Goal: Transaction & Acquisition: Purchase product/service

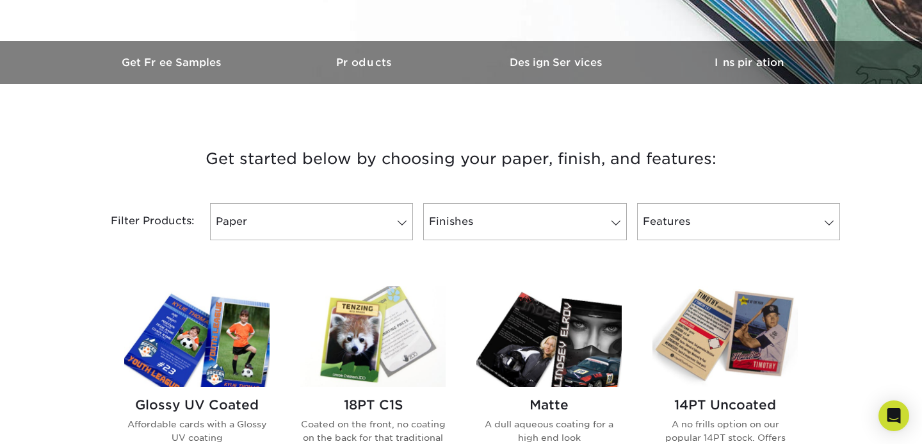
scroll to position [399, 0]
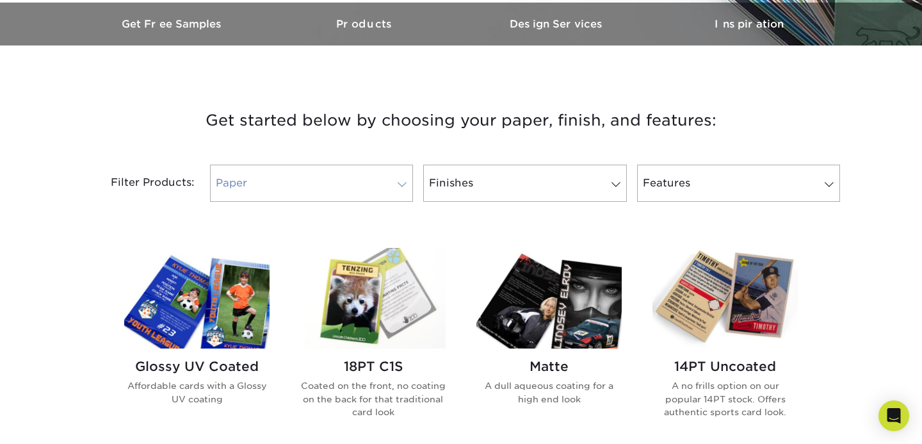
click at [294, 185] on link "Paper" at bounding box center [311, 183] width 203 height 37
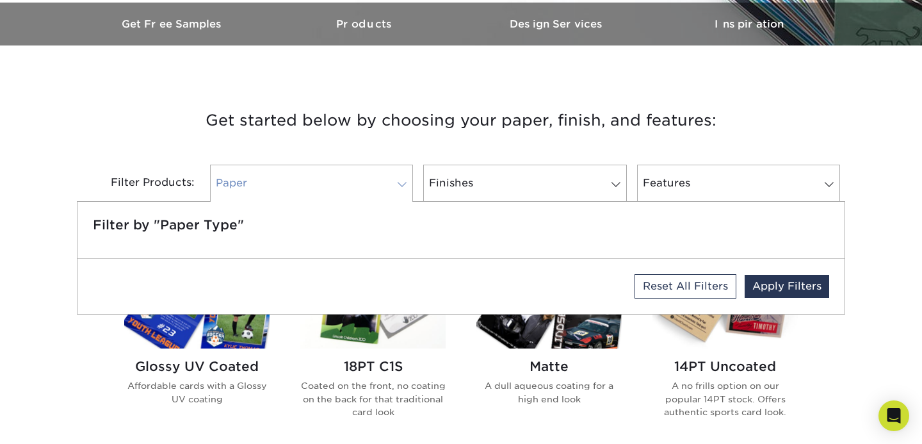
click at [294, 185] on link "Paper" at bounding box center [311, 183] width 203 height 37
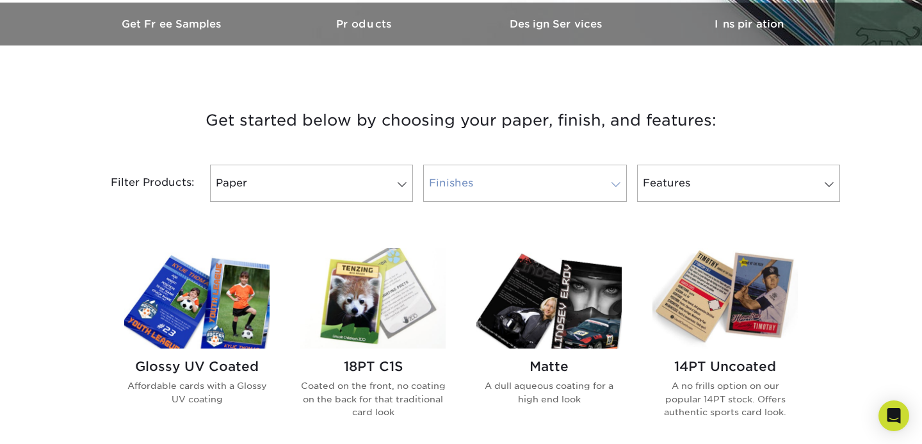
click at [483, 196] on link "Finishes" at bounding box center [524, 183] width 203 height 37
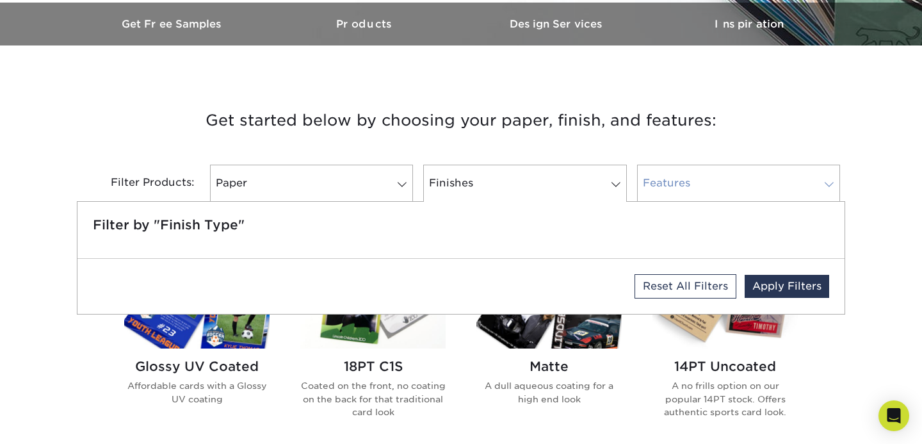
click at [664, 193] on link "Features" at bounding box center [738, 183] width 203 height 37
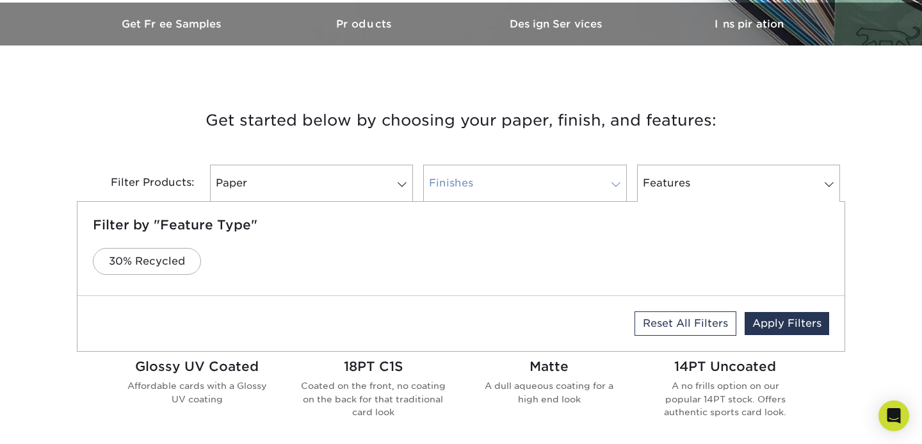
click at [549, 198] on link "Finishes" at bounding box center [524, 183] width 203 height 37
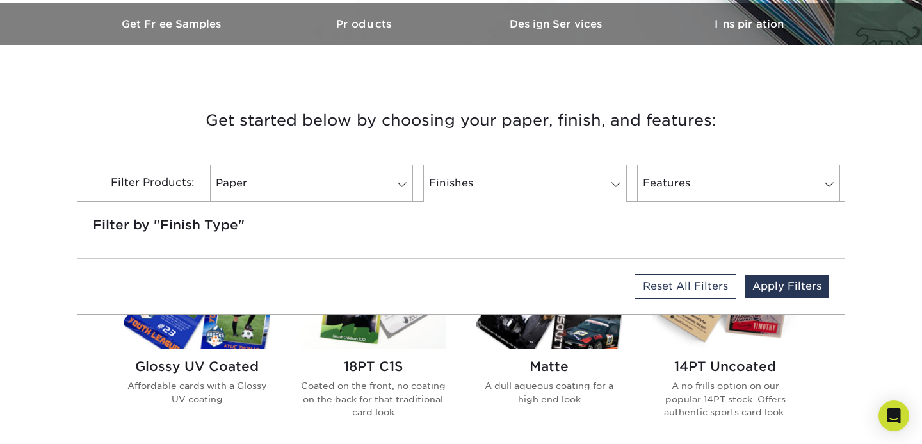
click at [556, 127] on h3 "Get started below by choosing your paper, finish, and features:" at bounding box center [460, 121] width 749 height 58
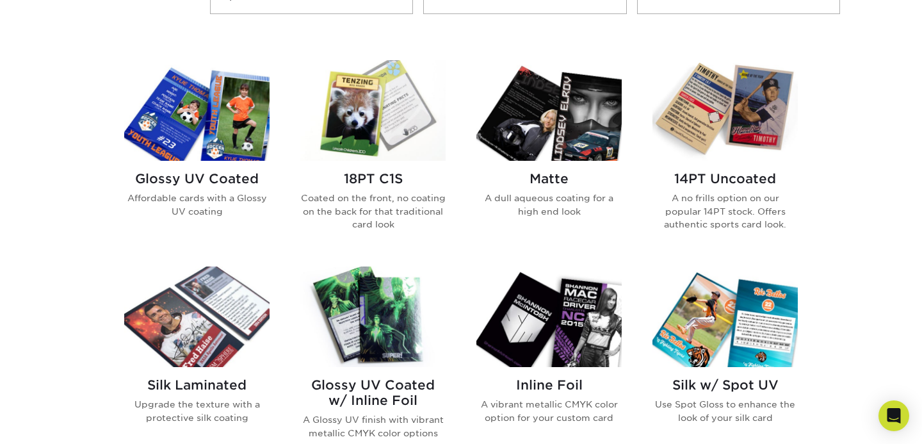
scroll to position [568, 0]
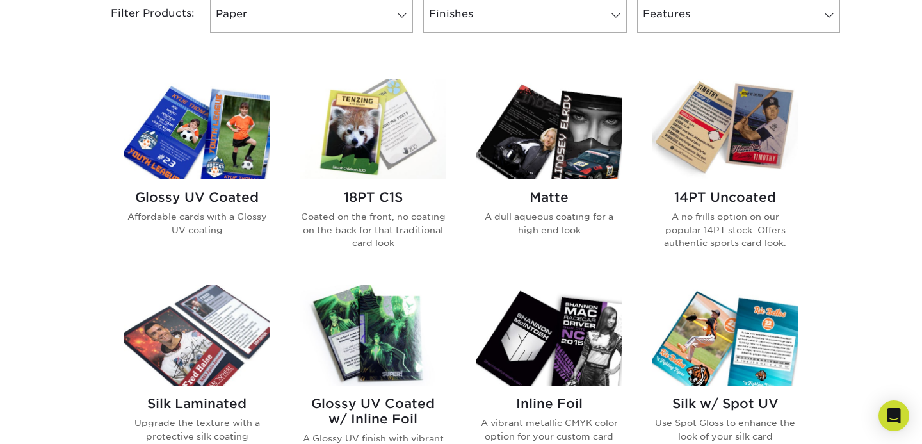
click at [248, 149] on img at bounding box center [196, 129] width 145 height 100
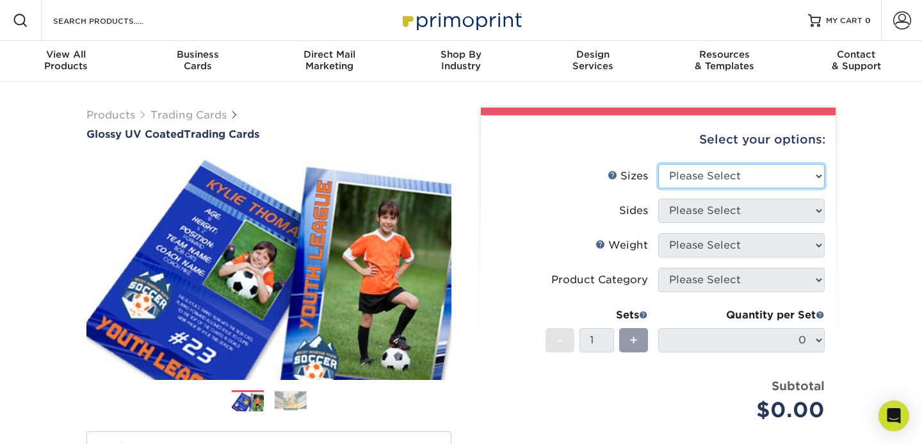
click at [722, 172] on select "Please Select 2.5" x 3.5"" at bounding box center [741, 176] width 166 height 24
select select "2.50x3.50"
click at [658, 164] on select "Please Select 2.5" x 3.5"" at bounding box center [741, 176] width 166 height 24
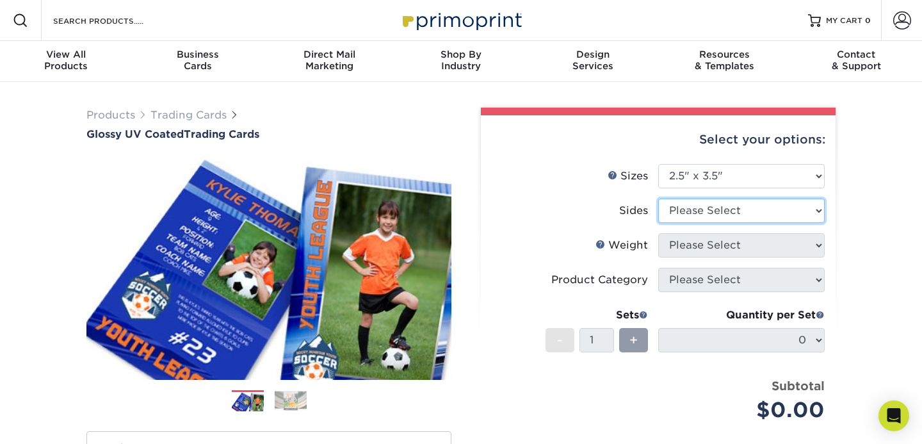
click at [718, 210] on select "Please Select Print Both Sides Print Front Only" at bounding box center [741, 210] width 166 height 24
select select "13abbda7-1d64-4f25-8bb2-c179b224825d"
click at [658, 198] on select "Please Select Print Both Sides Print Front Only" at bounding box center [741, 210] width 166 height 24
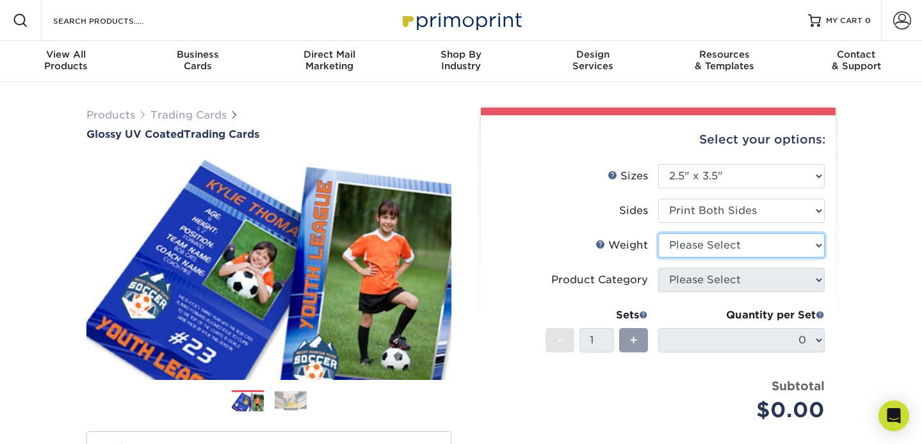
click at [725, 247] on select "Please Select 16PT 14PT 18PT C1S" at bounding box center [741, 245] width 166 height 24
select select "16PT"
click at [658, 233] on select "Please Select 16PT 14PT 18PT C1S" at bounding box center [741, 245] width 166 height 24
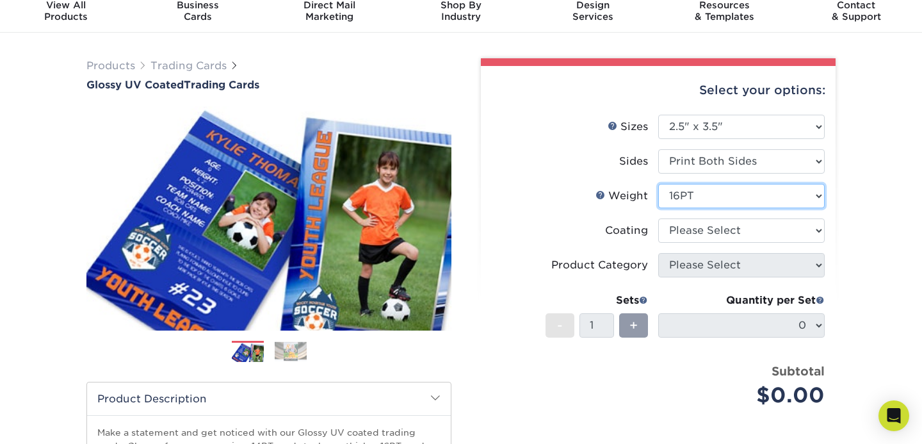
scroll to position [52, 0]
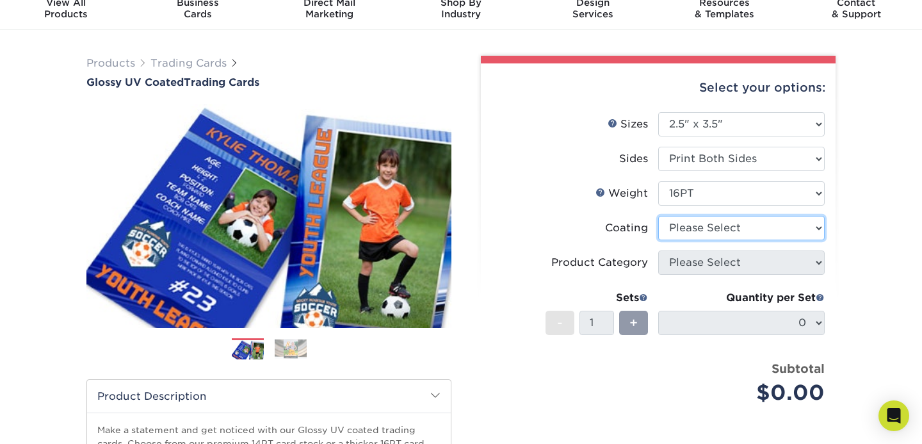
click at [728, 231] on select at bounding box center [741, 228] width 166 height 24
select select "ae367451-b2b8-45df-a344-0f05b6a12993"
click at [658, 216] on select at bounding box center [741, 228] width 166 height 24
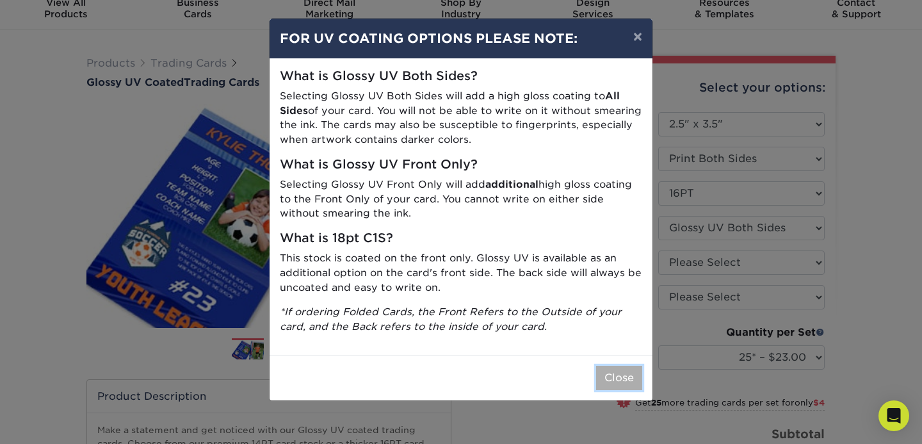
click at [596, 378] on button "Close" at bounding box center [619, 378] width 46 height 24
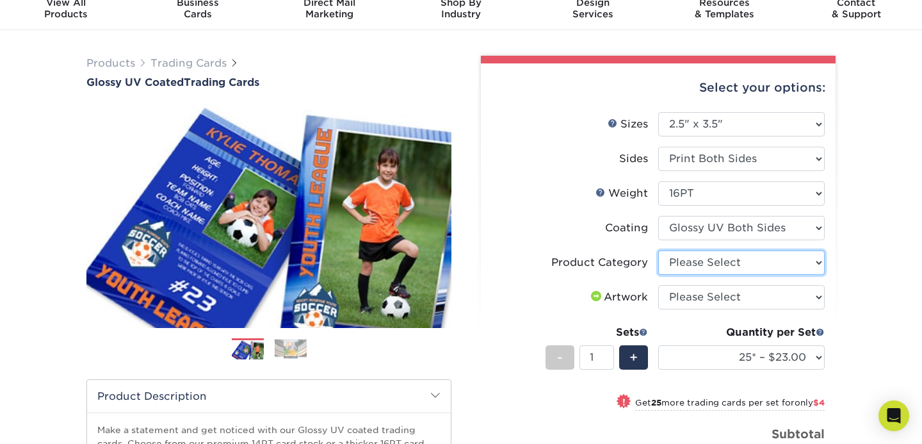
click at [762, 255] on select "Please Select Trading Cards" at bounding box center [741, 262] width 166 height 24
select select "c2f9bce9-36c2-409d-b101-c29d9d031e18"
click at [658, 250] on select "Please Select Trading Cards" at bounding box center [741, 262] width 166 height 24
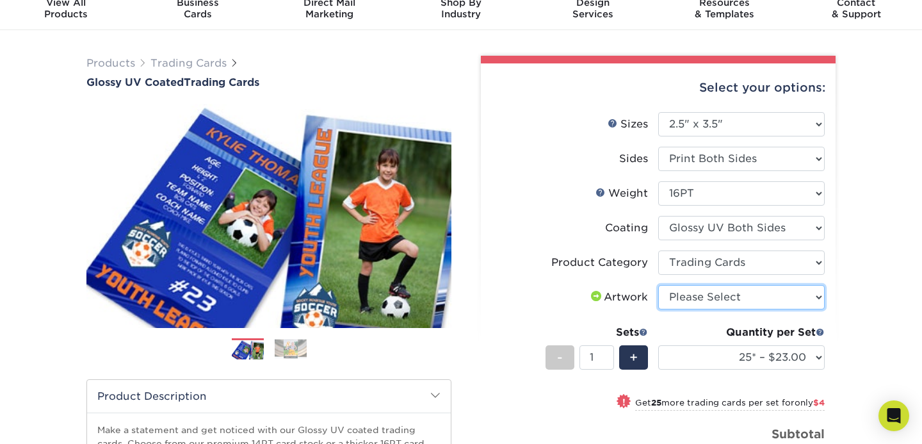
click at [757, 300] on select "Please Select I will upload files I need a design - $100" at bounding box center [741, 297] width 166 height 24
select select "upload"
click at [658, 285] on select "Please Select I will upload files I need a design - $100" at bounding box center [741, 297] width 166 height 24
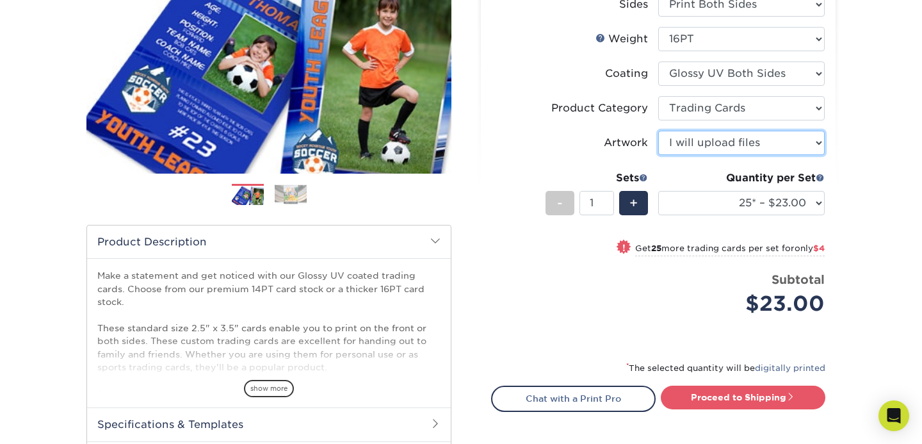
scroll to position [207, 0]
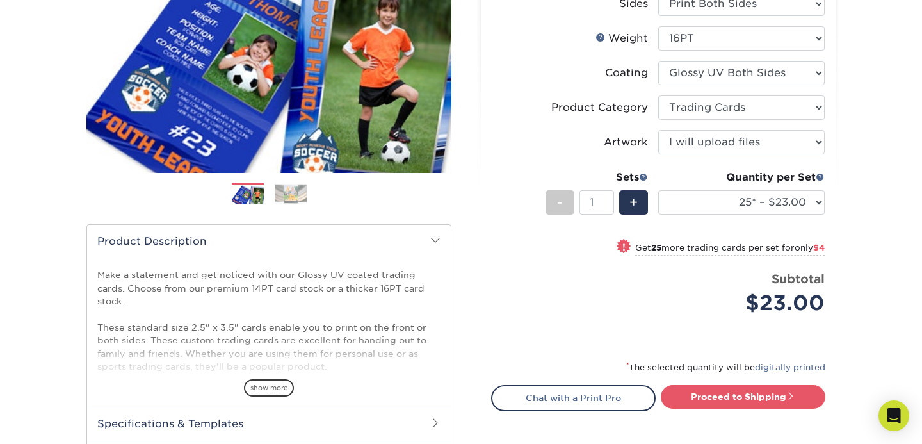
click at [787, 214] on div "Quantity per Set 25* – $23.00 50* – $27.00 75* – $33.00 100* – $37.00 250* – $4…" at bounding box center [741, 200] width 166 height 60
click at [787, 200] on select "25* – $23.00 50* – $27.00 75* – $33.00 100* – $37.00 250* – $47.00 500 – $58.00…" at bounding box center [741, 202] width 166 height 24
click at [796, 195] on select "25* – $23.00 50* – $27.00 75* – $33.00 100* – $37.00 250* – $47.00 500 – $58.00…" at bounding box center [741, 202] width 166 height 24
click at [658, 190] on select "25* – $23.00 50* – $27.00 75* – $33.00 100* – $37.00 250* – $47.00 500 – $58.00…" at bounding box center [741, 202] width 166 height 24
click at [792, 204] on select "25* – $23.00 50* – $27.00 75* – $33.00 100* – $37.00 250* – $47.00 500 – $58.00…" at bounding box center [741, 202] width 166 height 24
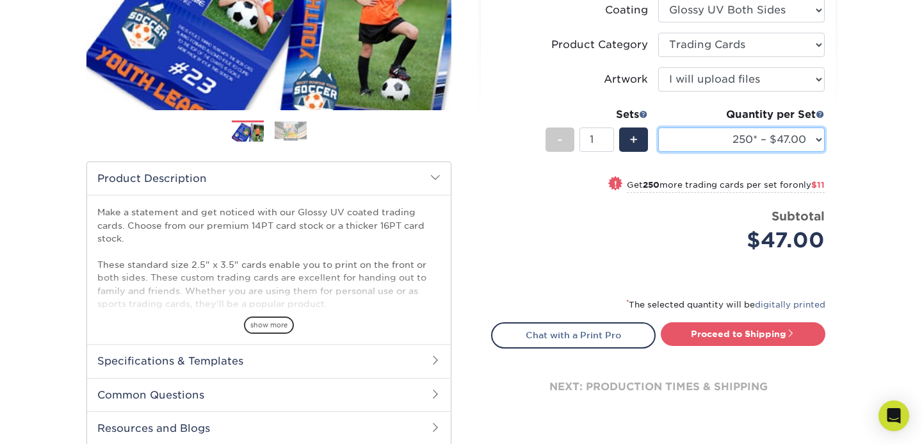
scroll to position [246, 0]
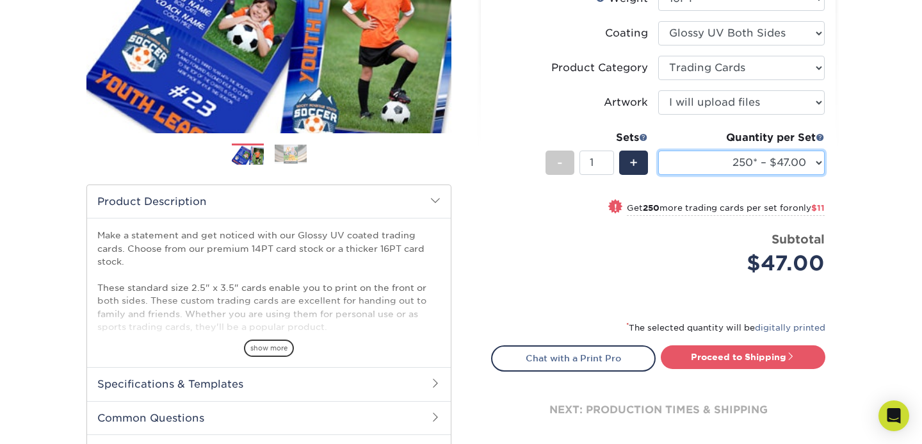
click at [807, 153] on select "25* – $23.00 50* – $27.00 75* – $33.00 100* – $37.00 250* – $47.00 500 – $58.00…" at bounding box center [741, 162] width 166 height 24
click at [658, 150] on select "25* – $23.00 50* – $27.00 75* – $33.00 100* – $37.00 250* – $47.00 500 – $58.00…" at bounding box center [741, 162] width 166 height 24
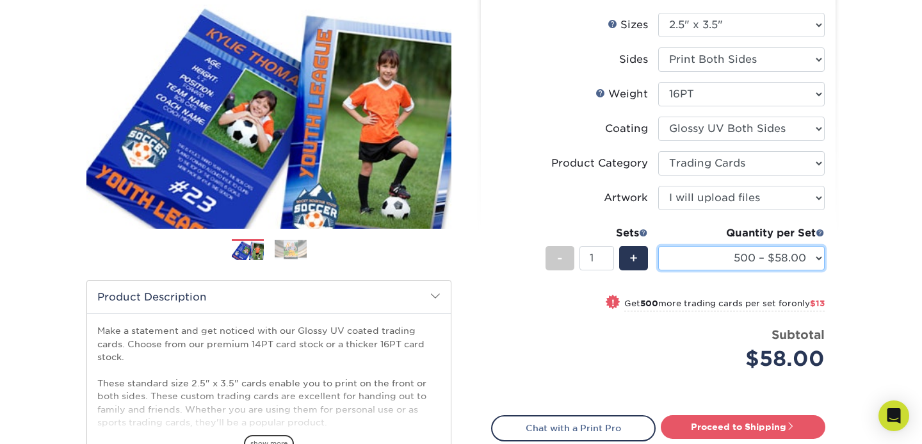
scroll to position [150, 0]
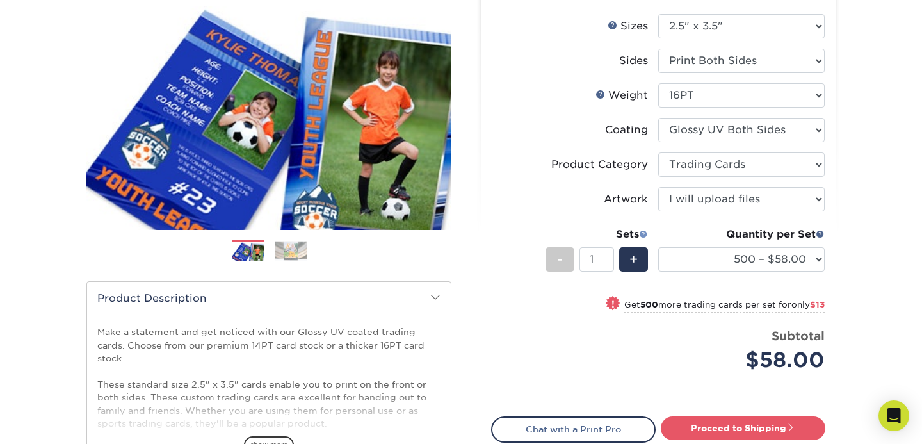
click at [642, 235] on span at bounding box center [643, 233] width 9 height 9
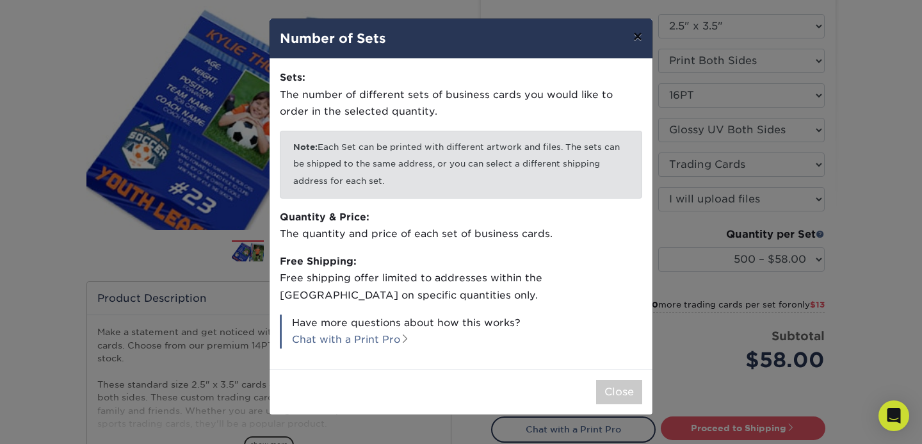
click at [637, 39] on button "×" at bounding box center [637, 37] width 29 height 36
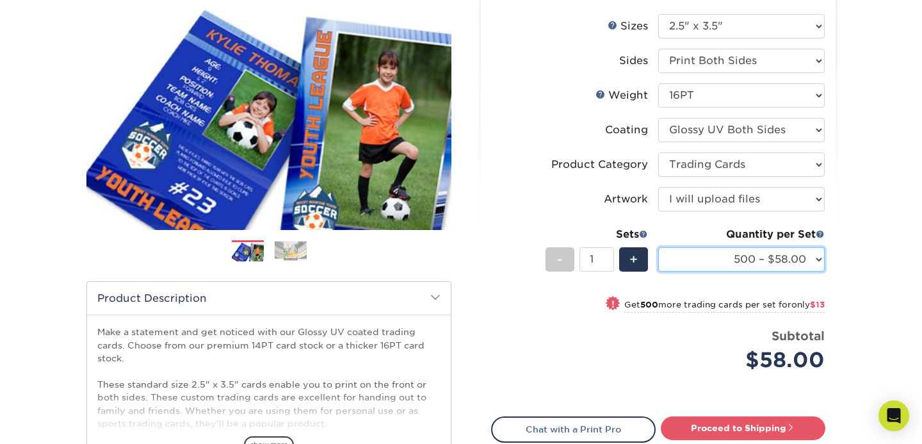
click at [748, 264] on select "25* – $23.00 50* – $27.00 75* – $33.00 100* – $37.00 250* – $47.00 500 – $58.00…" at bounding box center [741, 259] width 166 height 24
select select "25* – $23.00"
click at [658, 247] on select "25* – $23.00 50* – $27.00 75* – $33.00 100* – $37.00 250* – $47.00 500 – $58.00…" at bounding box center [741, 259] width 166 height 24
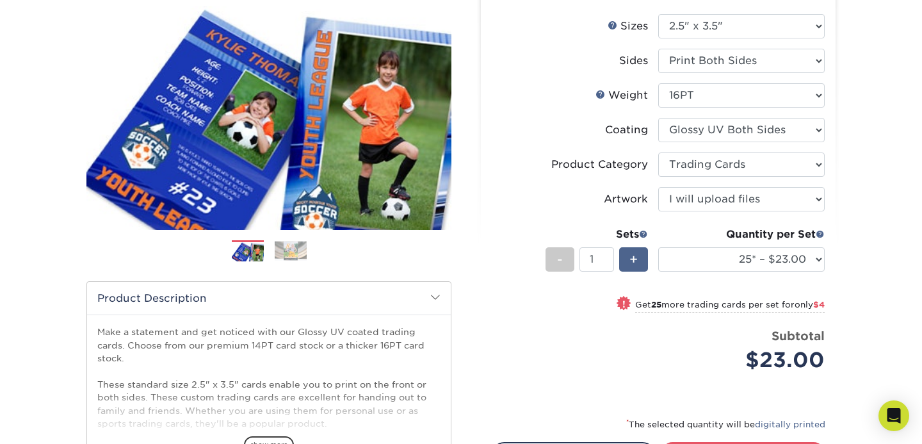
click at [637, 252] on span "+" at bounding box center [633, 259] width 8 height 19
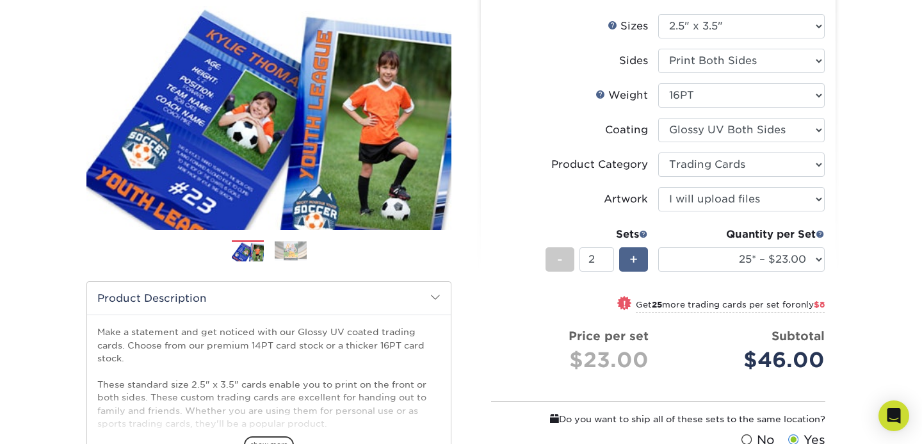
click at [637, 252] on span "+" at bounding box center [633, 259] width 8 height 19
type input "5"
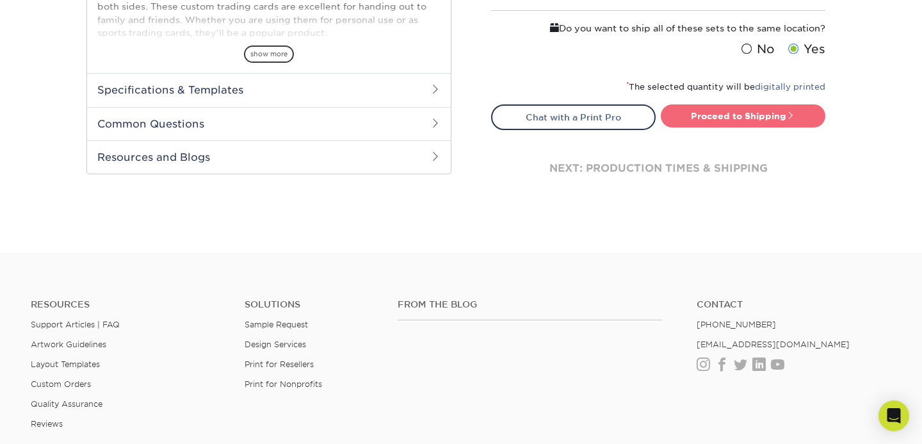
scroll to position [542, 0]
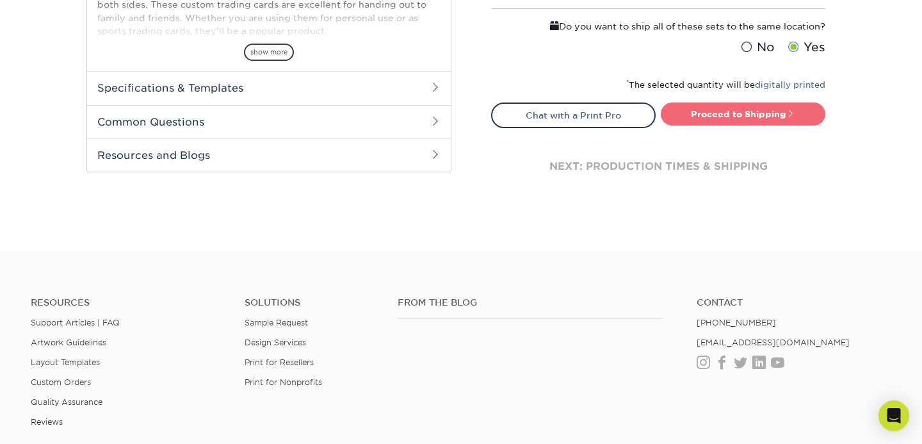
click at [693, 112] on link "Proceed to Shipping" at bounding box center [743, 113] width 165 height 23
type input "Set 1"
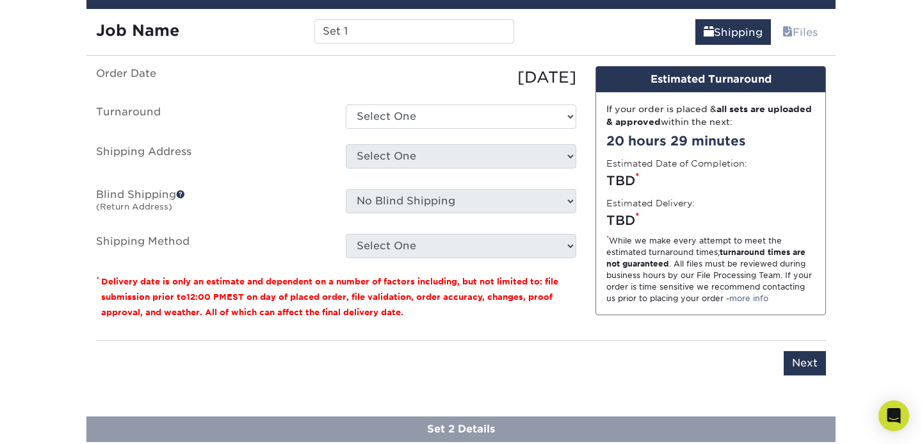
scroll to position [780, 0]
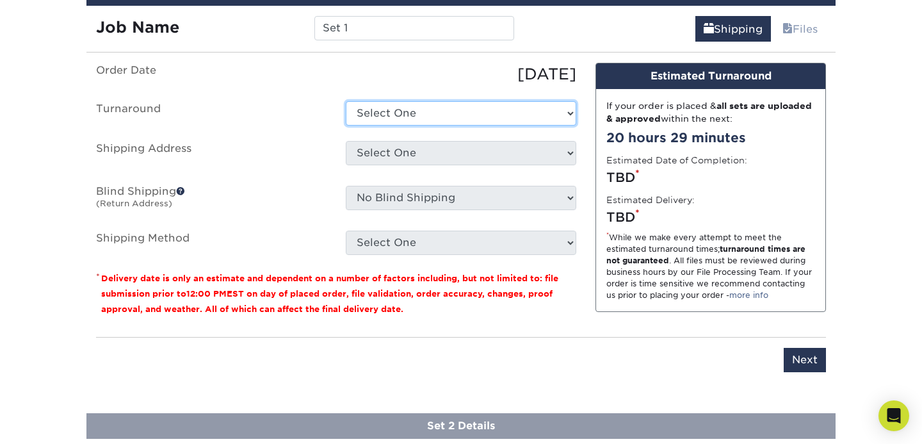
click at [498, 108] on select "Select One 2-4 Business Days 2 Day Next Business Day" at bounding box center [461, 113] width 230 height 24
select select "ef1172ad-6318-4692-b71b-0c3b021d6cc2"
click at [346, 101] on select "Select One 2-4 Business Days 2 Day Next Business Day" at bounding box center [461, 113] width 230 height 24
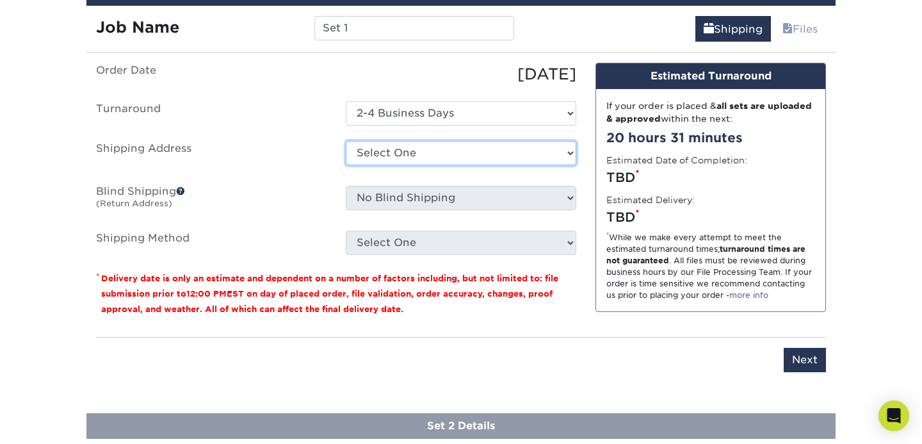
click at [499, 159] on select "Select One + Add New Address - Login" at bounding box center [461, 153] width 230 height 24
select select "newaddress"
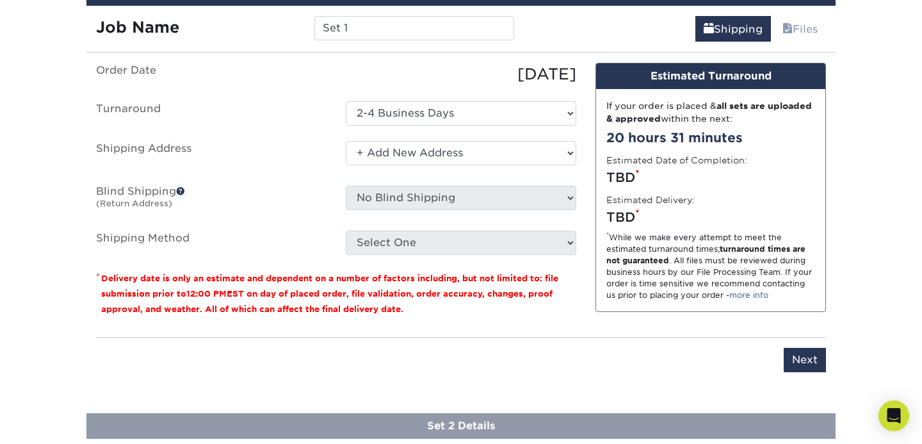
click at [346, 141] on select "Select One + Add New Address - Login" at bounding box center [461, 153] width 230 height 24
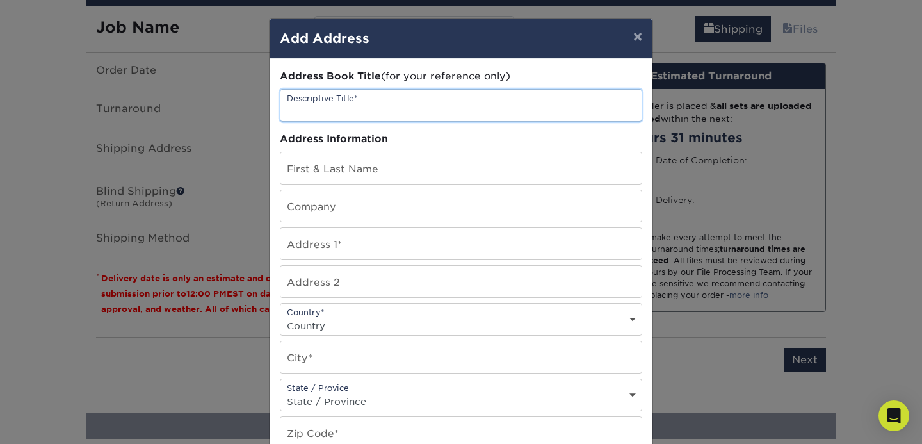
click at [445, 106] on input "text" at bounding box center [460, 105] width 361 height 31
type input "Home"
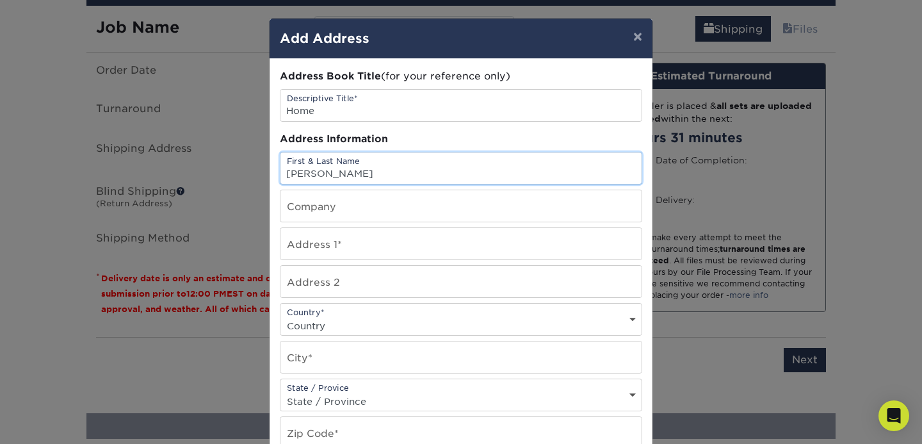
type input "[PERSON_NAME]"
type input "Eclevia"
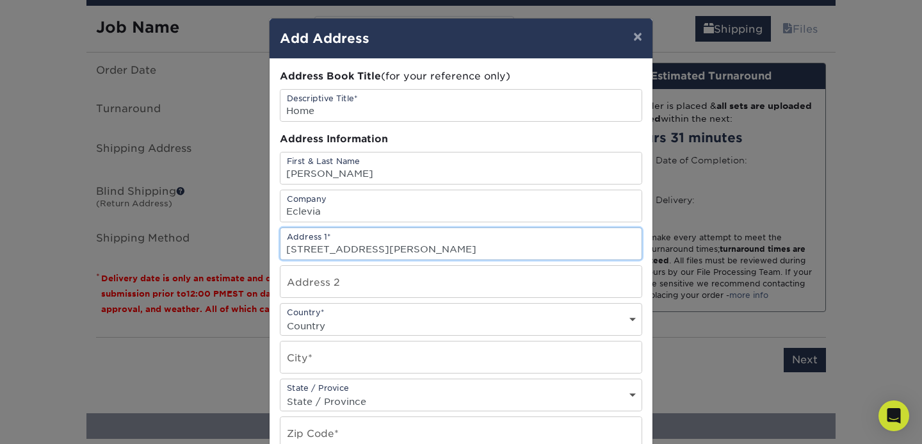
scroll to position [0, 0]
type input "[STREET_ADDRESS][PERSON_NAME]"
click at [326, 308] on div "Country* Country [GEOGRAPHIC_DATA] [GEOGRAPHIC_DATA] --------------------------…" at bounding box center [461, 319] width 362 height 33
click at [325, 318] on select "Country [GEOGRAPHIC_DATA] [GEOGRAPHIC_DATA] ----------------------------- [GEOG…" at bounding box center [460, 325] width 361 height 19
select select "US"
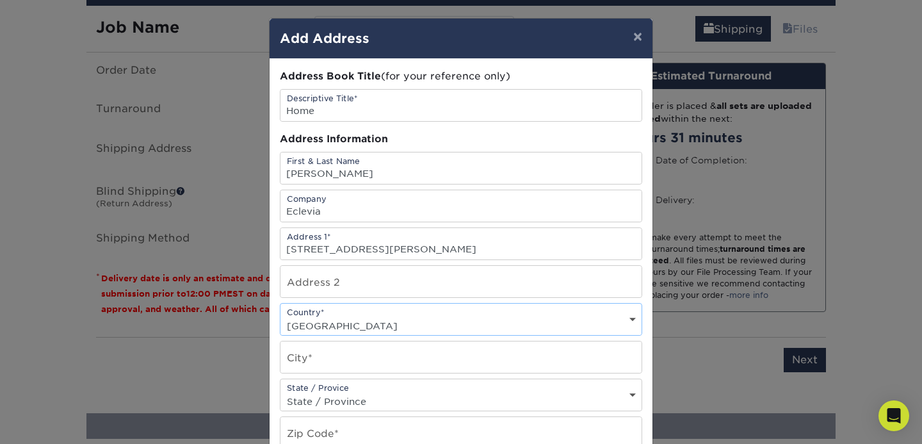
click at [280, 316] on select "Country [GEOGRAPHIC_DATA] [GEOGRAPHIC_DATA] ----------------------------- [GEOG…" at bounding box center [460, 325] width 361 height 19
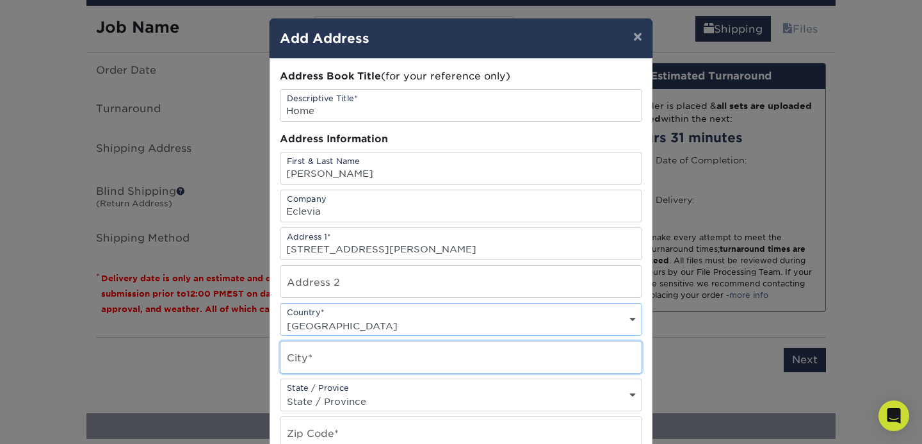
click at [329, 360] on input "text" at bounding box center [460, 356] width 361 height 31
type input "[PERSON_NAME]"
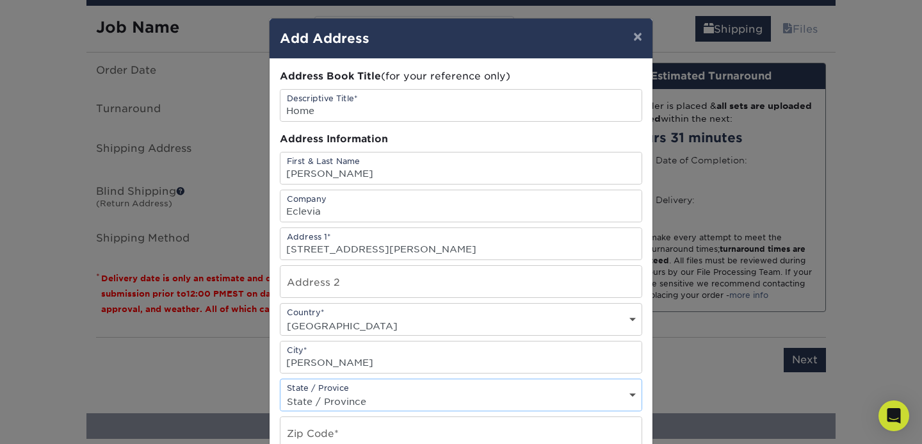
select select "CA"
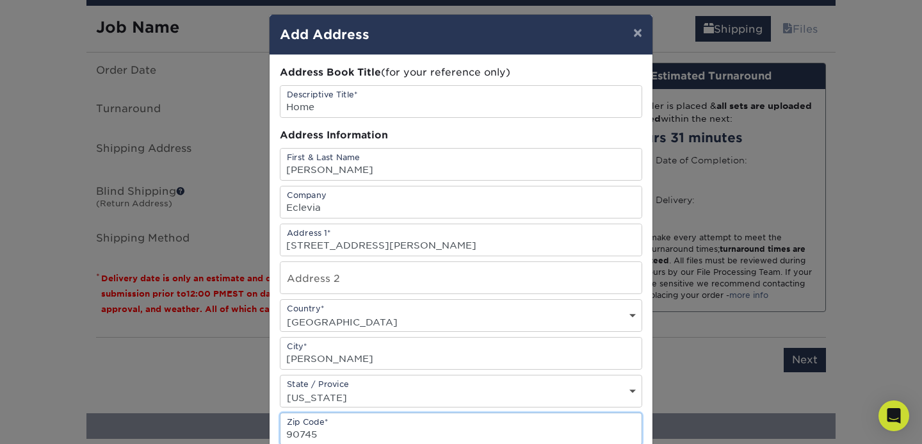
type input "90745"
click at [581, 333] on div "Address Book Title (for your reference only) Descriptive Title* Home Address In…" at bounding box center [461, 341] width 362 height 552
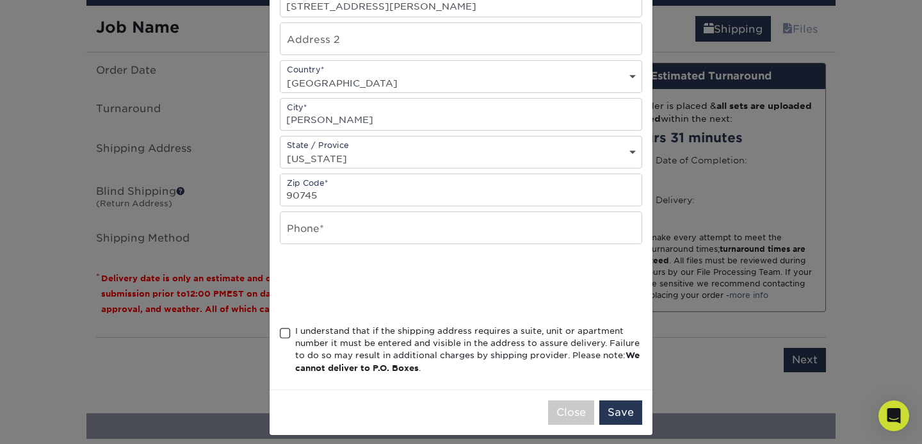
scroll to position [252, 0]
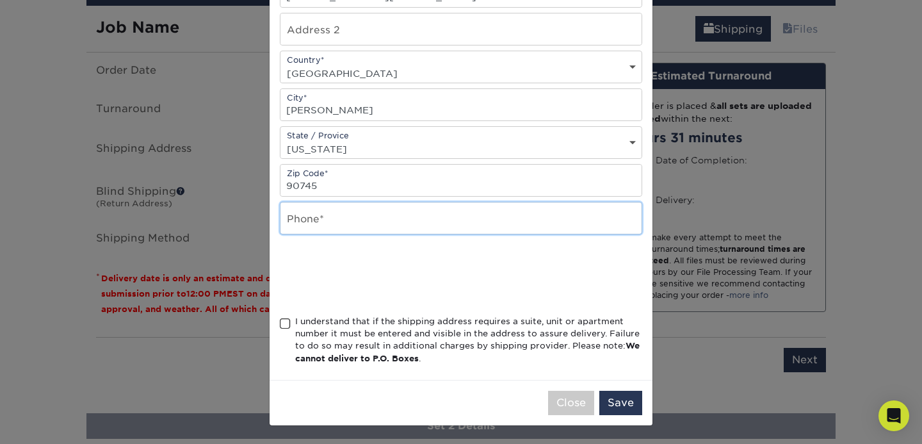
click at [486, 227] on input "text" at bounding box center [460, 217] width 361 height 31
type input "3104672705"
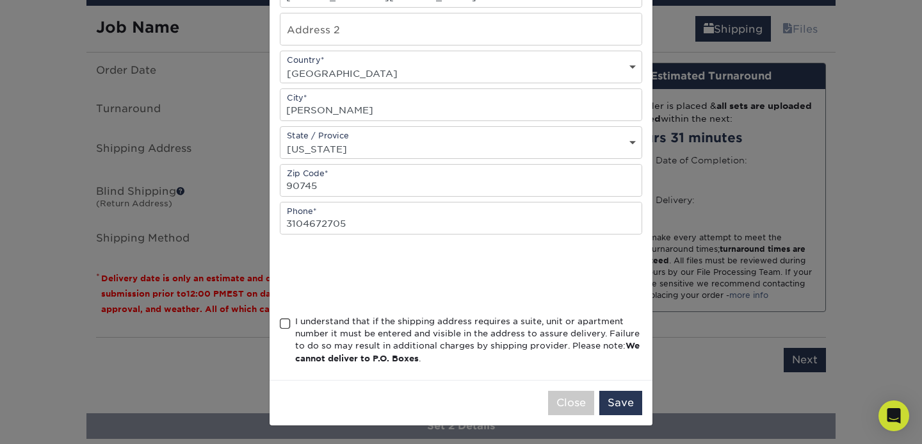
click at [285, 320] on span at bounding box center [285, 323] width 11 height 12
click at [0, 0] on input "I understand that if the shipping address requires a suite, unit or apartment n…" at bounding box center [0, 0] width 0 height 0
click at [628, 404] on button "Save" at bounding box center [620, 402] width 43 height 24
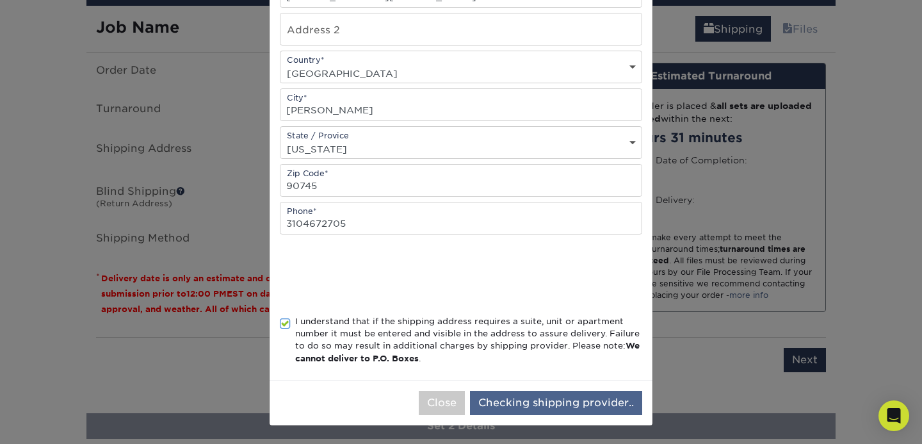
scroll to position [0, 0]
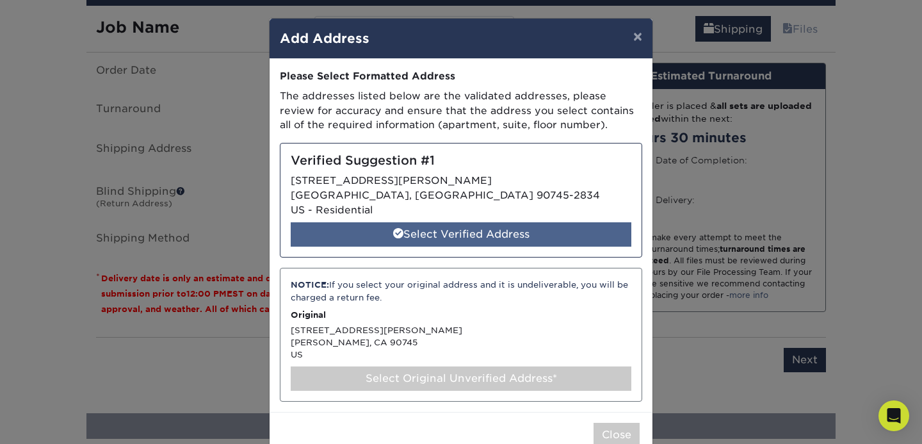
click at [562, 229] on div "Select Verified Address" at bounding box center [461, 234] width 341 height 24
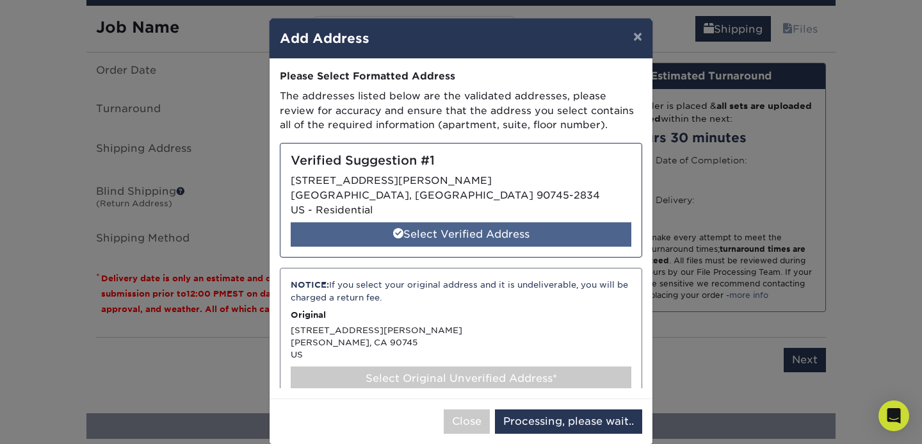
select select "286121"
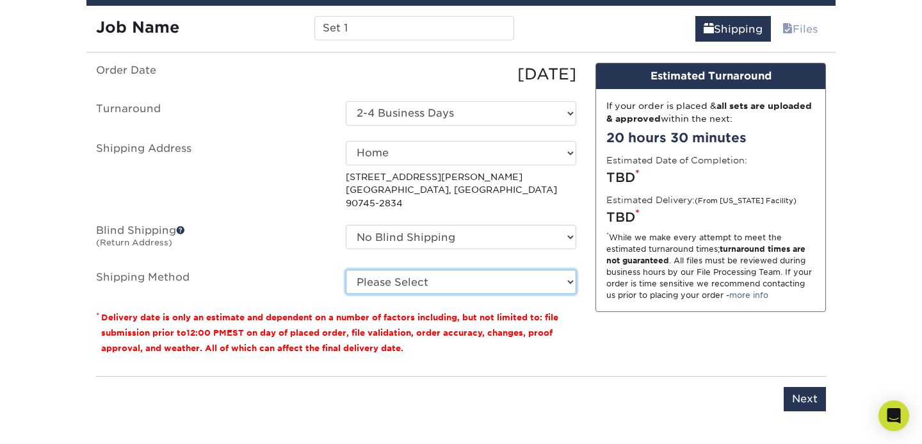
click at [545, 271] on select "Please Select 3 Day Shipping Service (+$16.68) Ground Shipping (+$16.92) 2 Day …" at bounding box center [461, 281] width 230 height 24
select select "12"
click at [346, 269] on select "Please Select 3 Day Shipping Service (+$16.68) Ground Shipping (+$16.92) 2 Day …" at bounding box center [461, 281] width 230 height 24
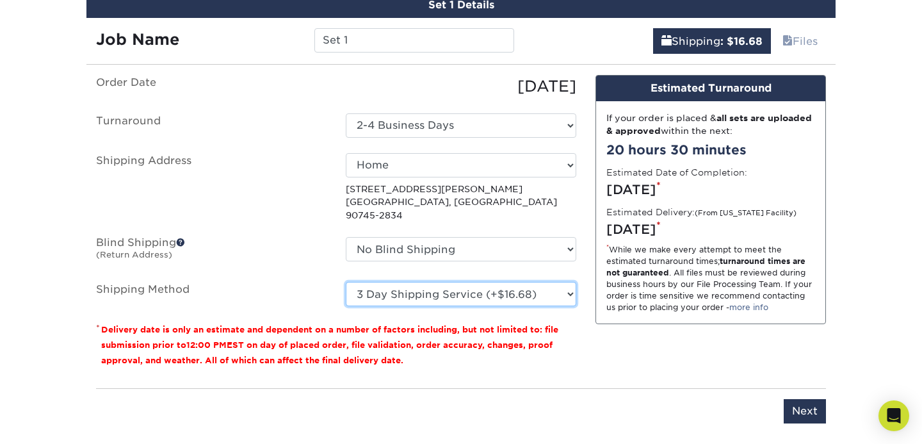
scroll to position [748, 0]
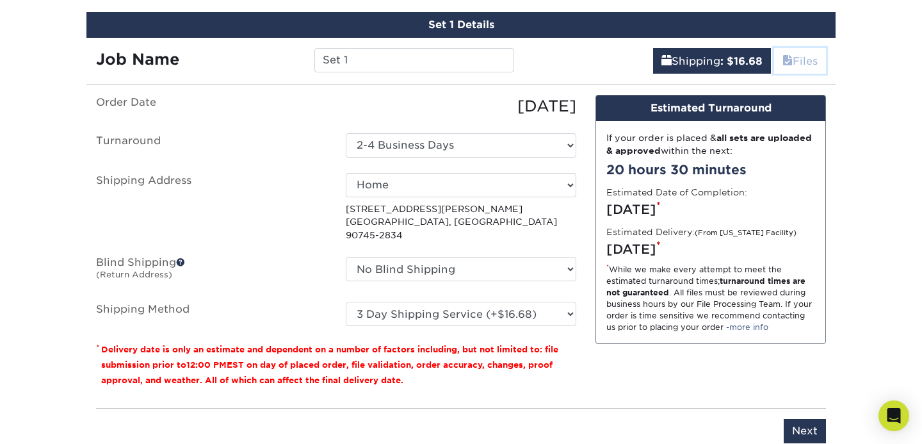
click at [799, 61] on link "Files" at bounding box center [800, 61] width 52 height 26
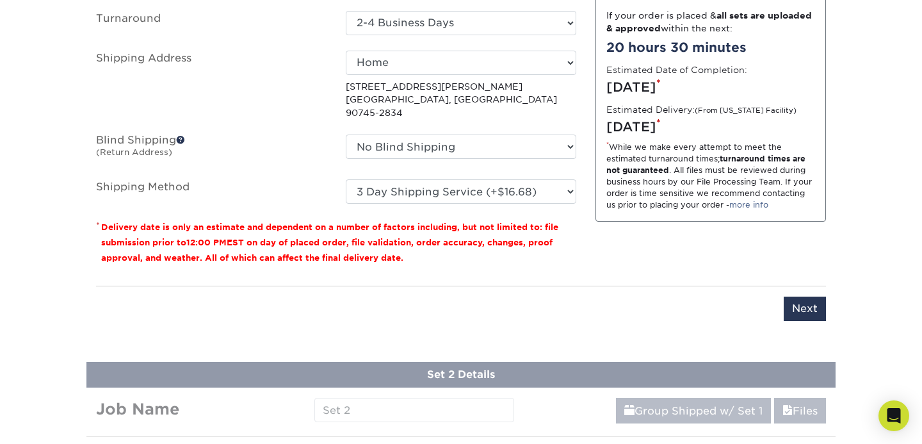
scroll to position [849, 0]
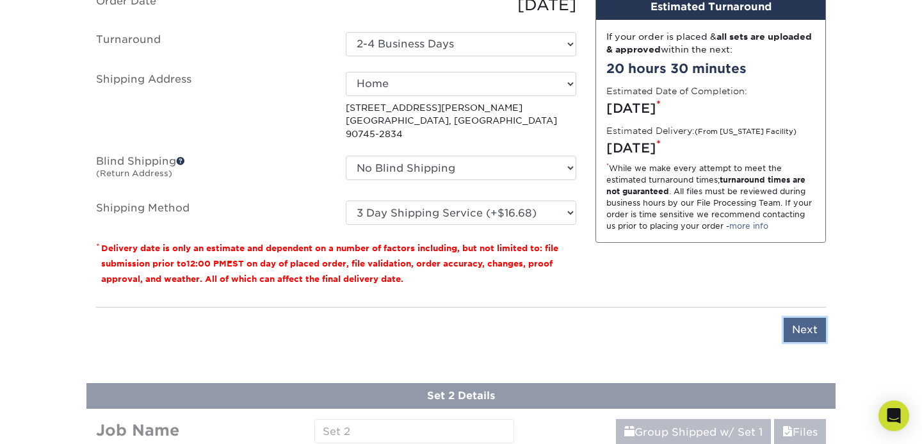
click at [807, 319] on input "Next" at bounding box center [804, 329] width 42 height 24
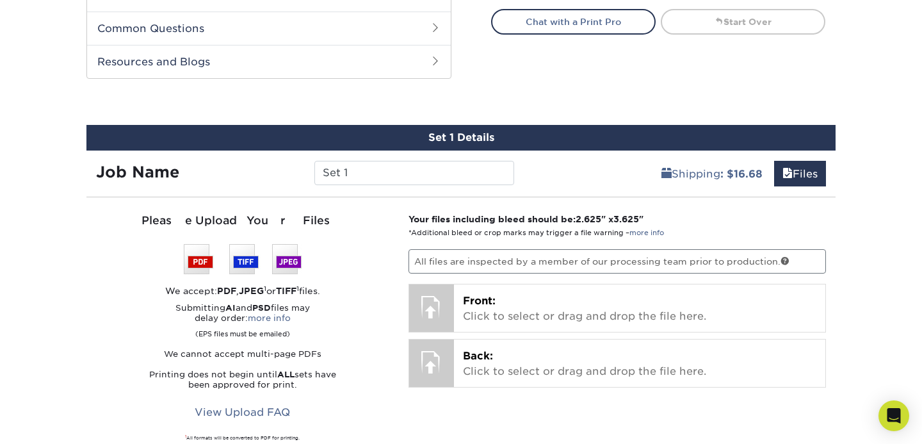
scroll to position [631, 0]
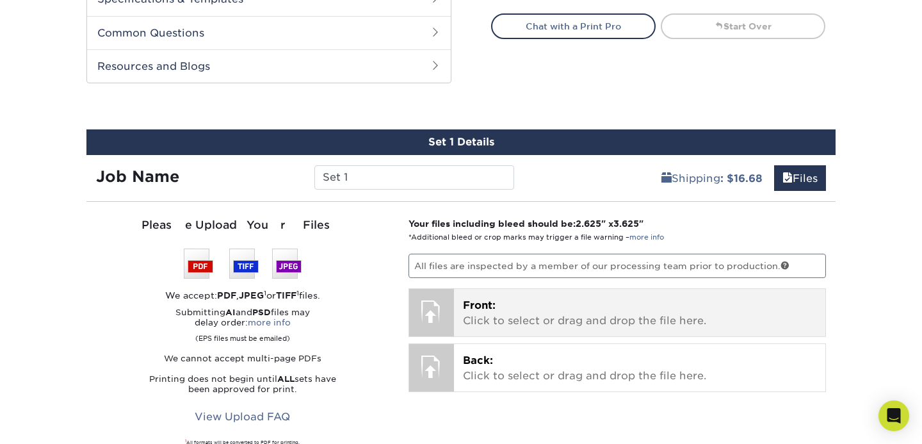
click at [602, 310] on p "Front: Click to select or drag and drop the file here." at bounding box center [640, 313] width 354 height 31
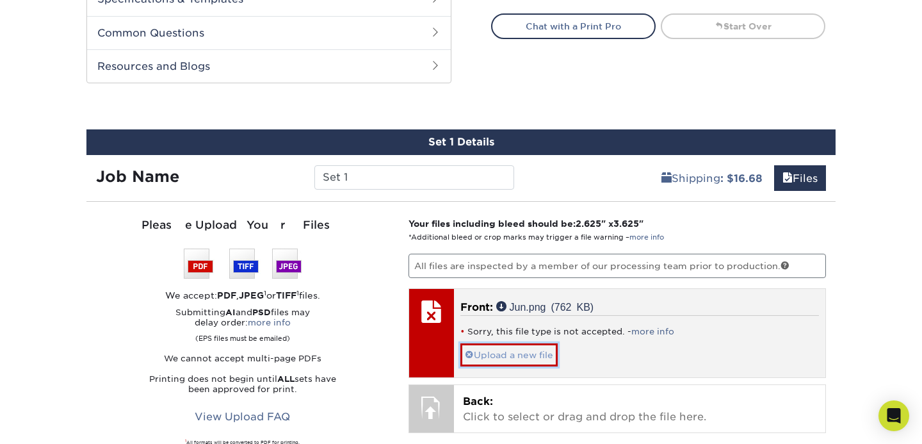
click at [495, 356] on link "Upload a new file" at bounding box center [508, 354] width 97 height 22
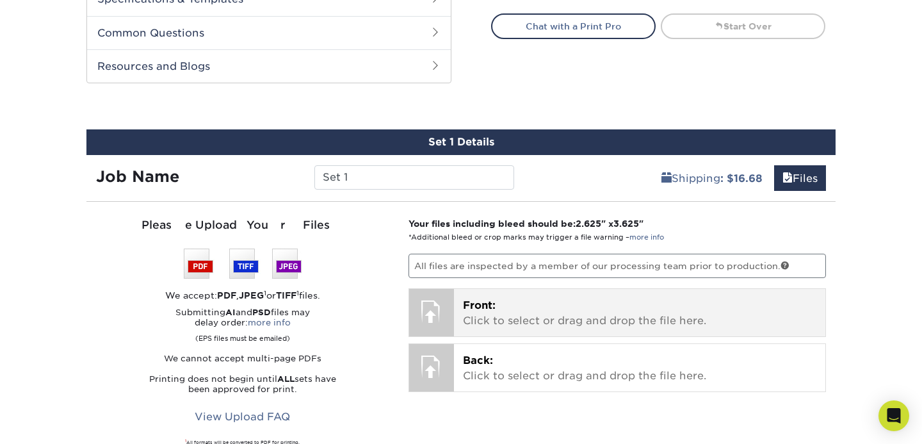
click at [483, 306] on span "Front:" at bounding box center [479, 305] width 33 height 12
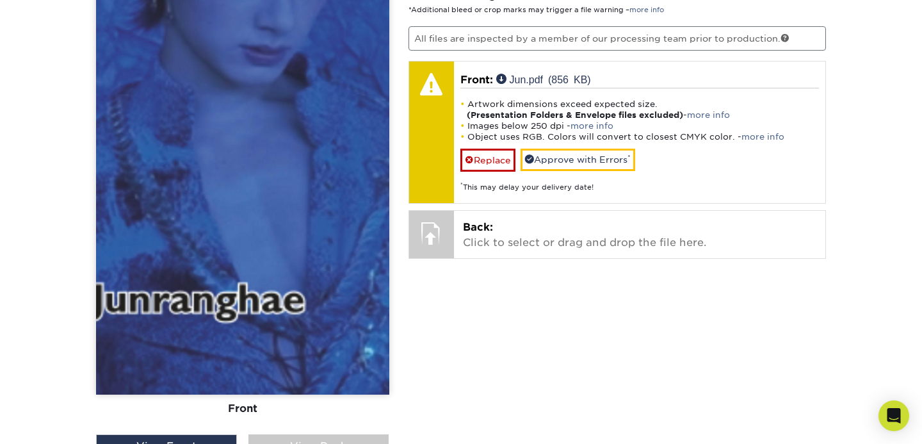
scroll to position [864, 0]
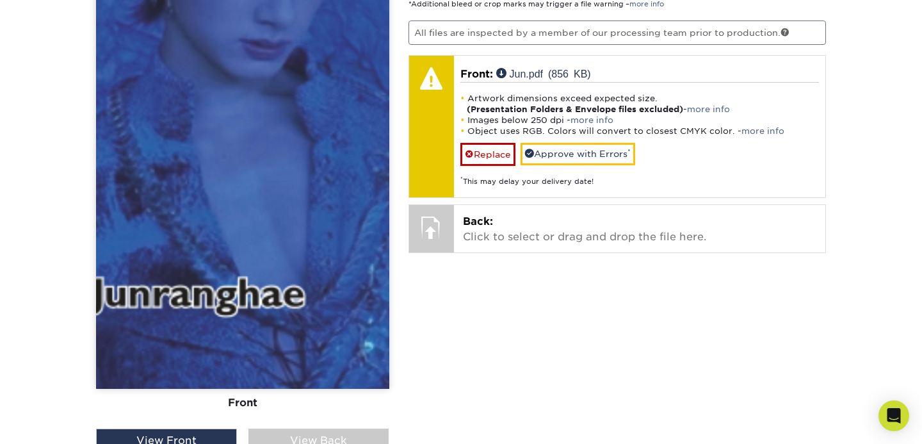
click at [325, 160] on img at bounding box center [242, 186] width 293 height 405
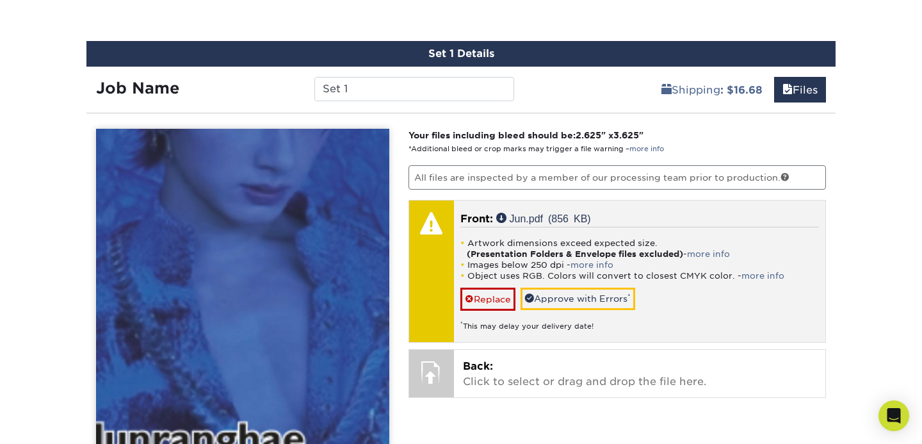
scroll to position [718, 0]
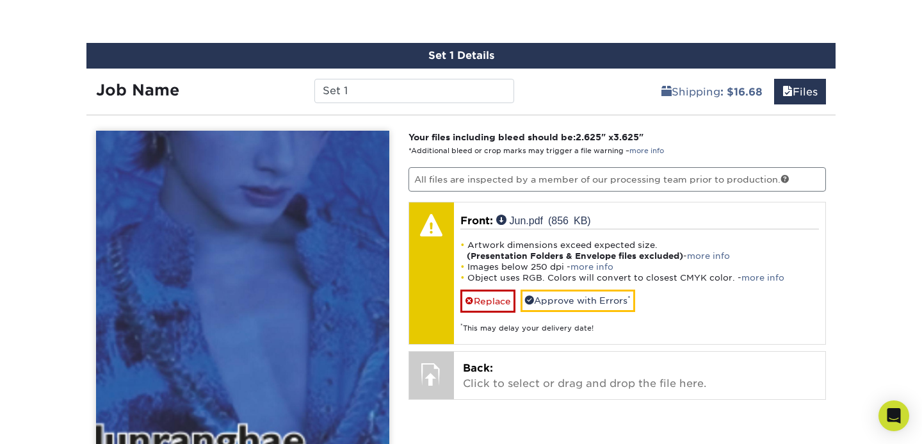
click at [280, 153] on img at bounding box center [242, 333] width 293 height 405
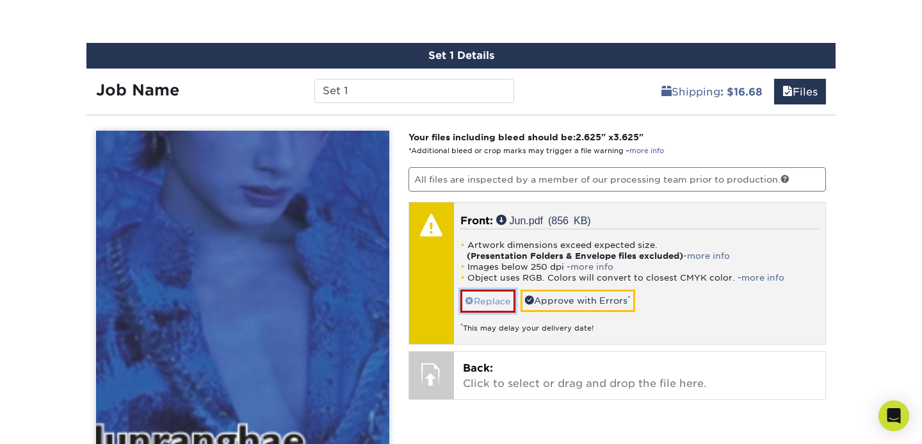
click at [490, 298] on link "Replace" at bounding box center [487, 300] width 55 height 22
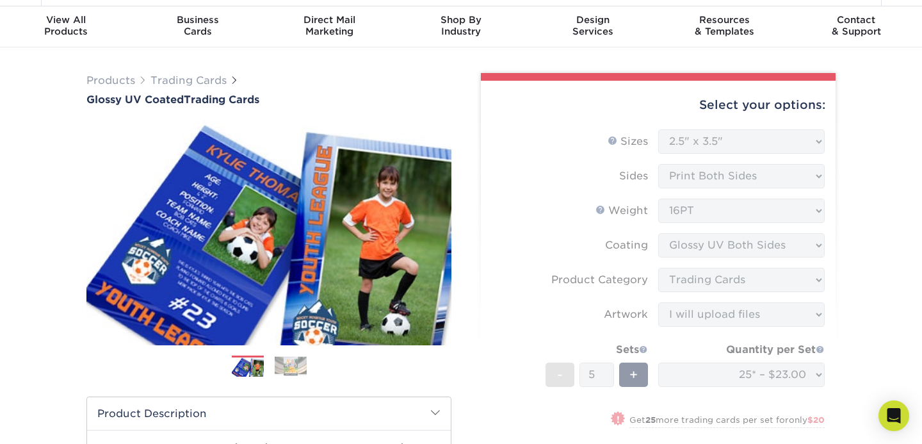
scroll to position [0, 0]
